Goal: Check status: Check status

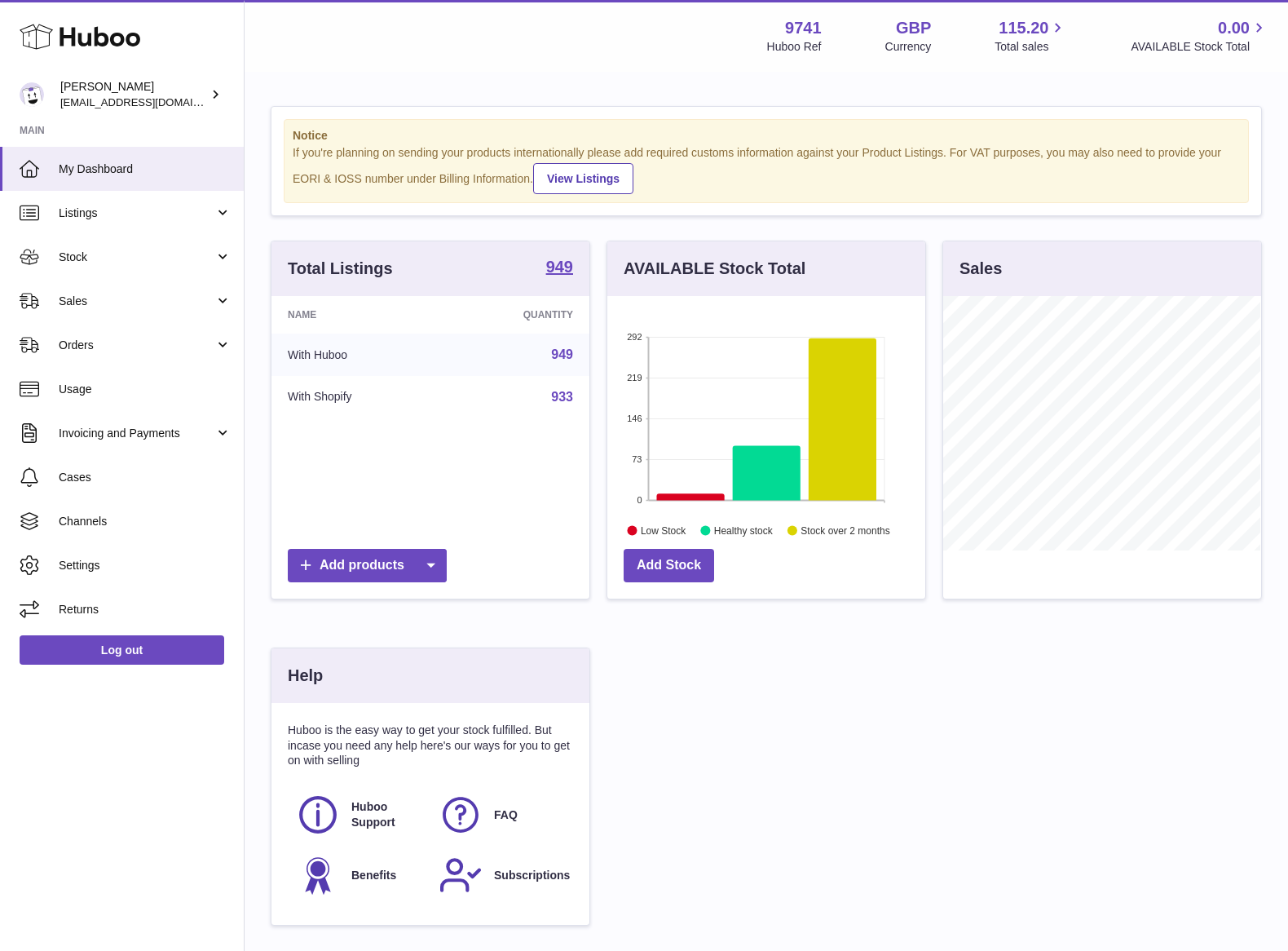
scroll to position [254, 316]
click at [94, 303] on span "Sales" at bounding box center [136, 301] width 156 height 15
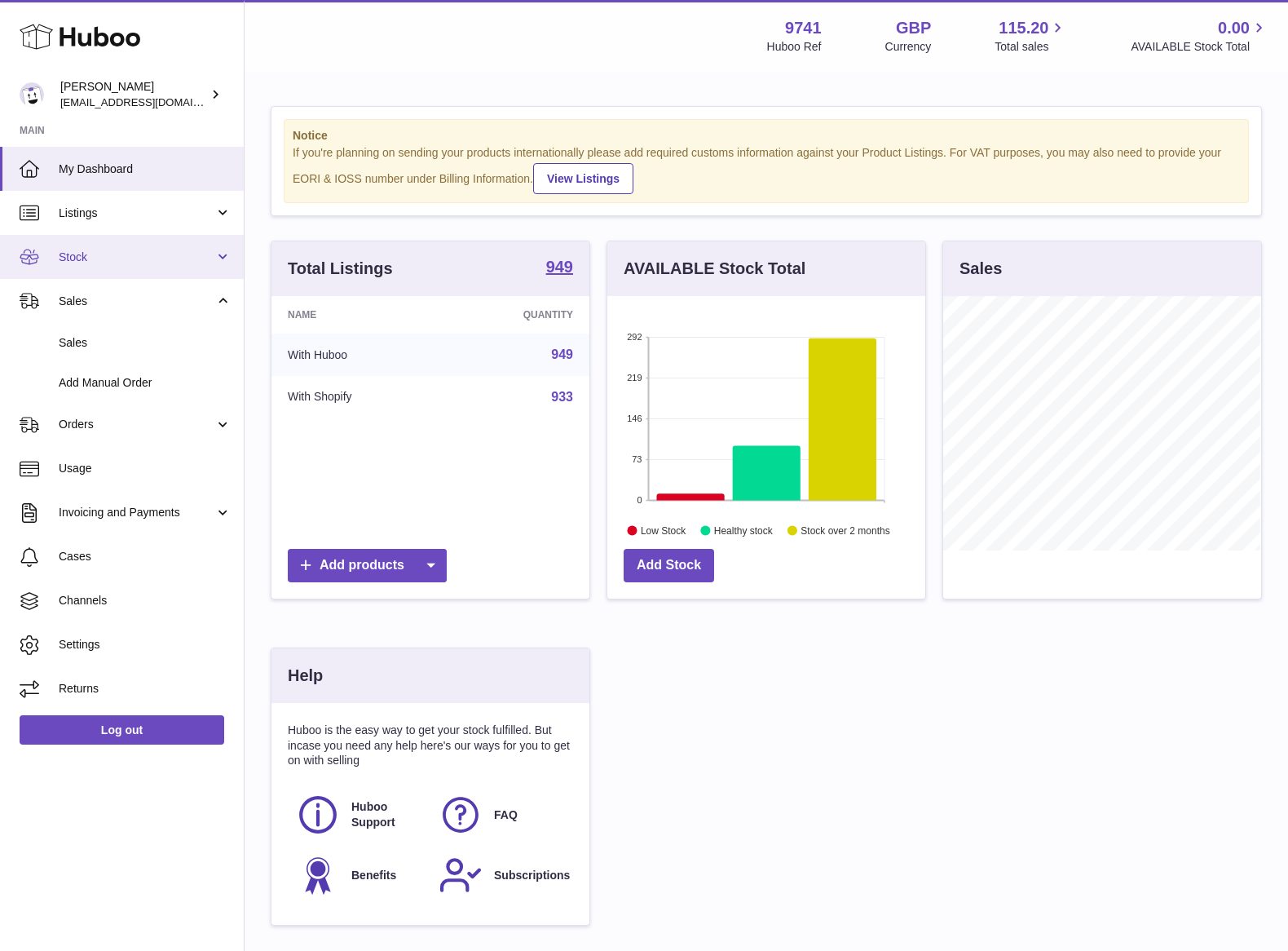
click at [104, 250] on span "Stock" at bounding box center [136, 257] width 156 height 15
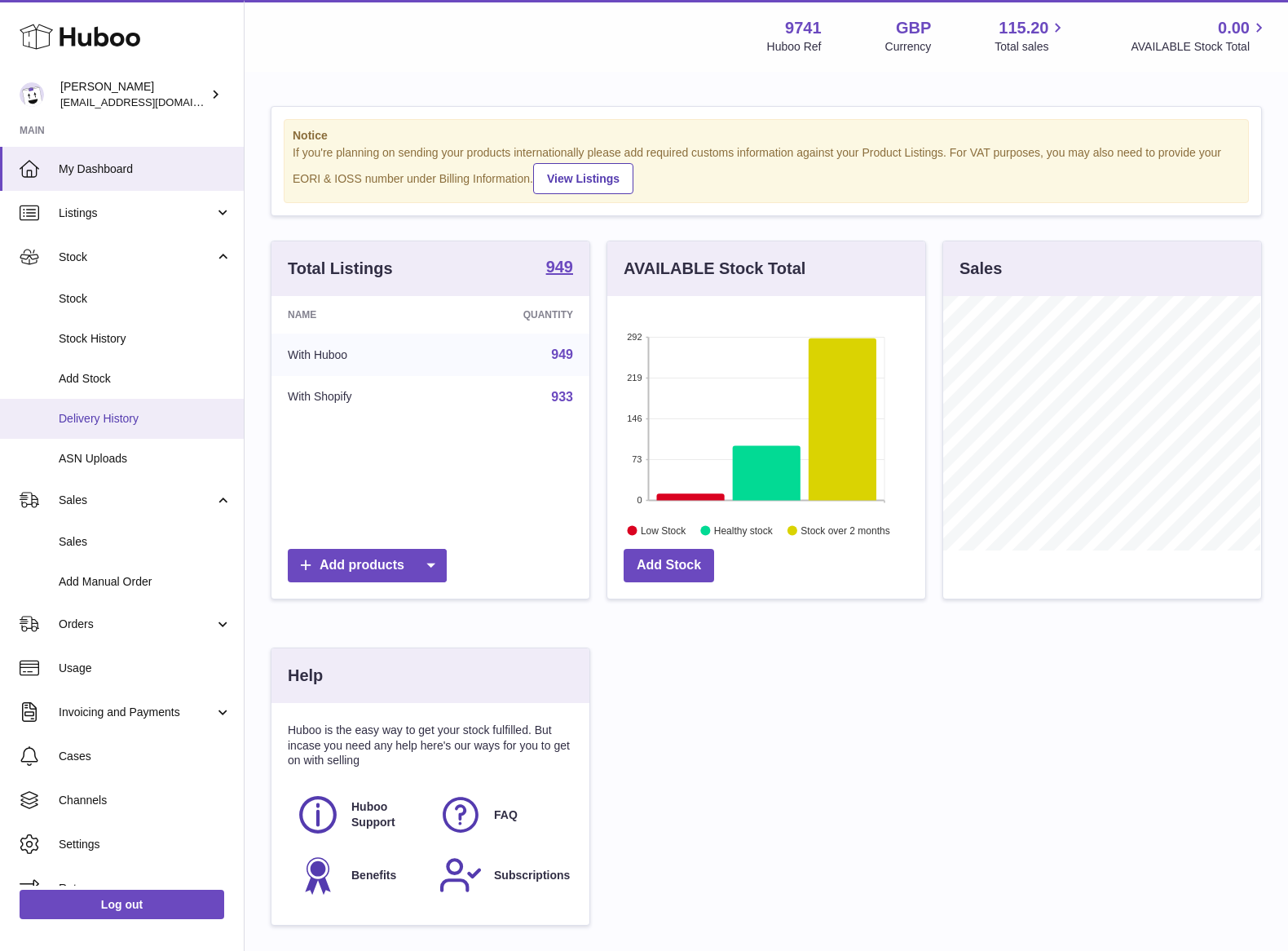
click at [115, 414] on span "Delivery History" at bounding box center [145, 418] width 173 height 15
